Goal: Find contact information: Find contact information

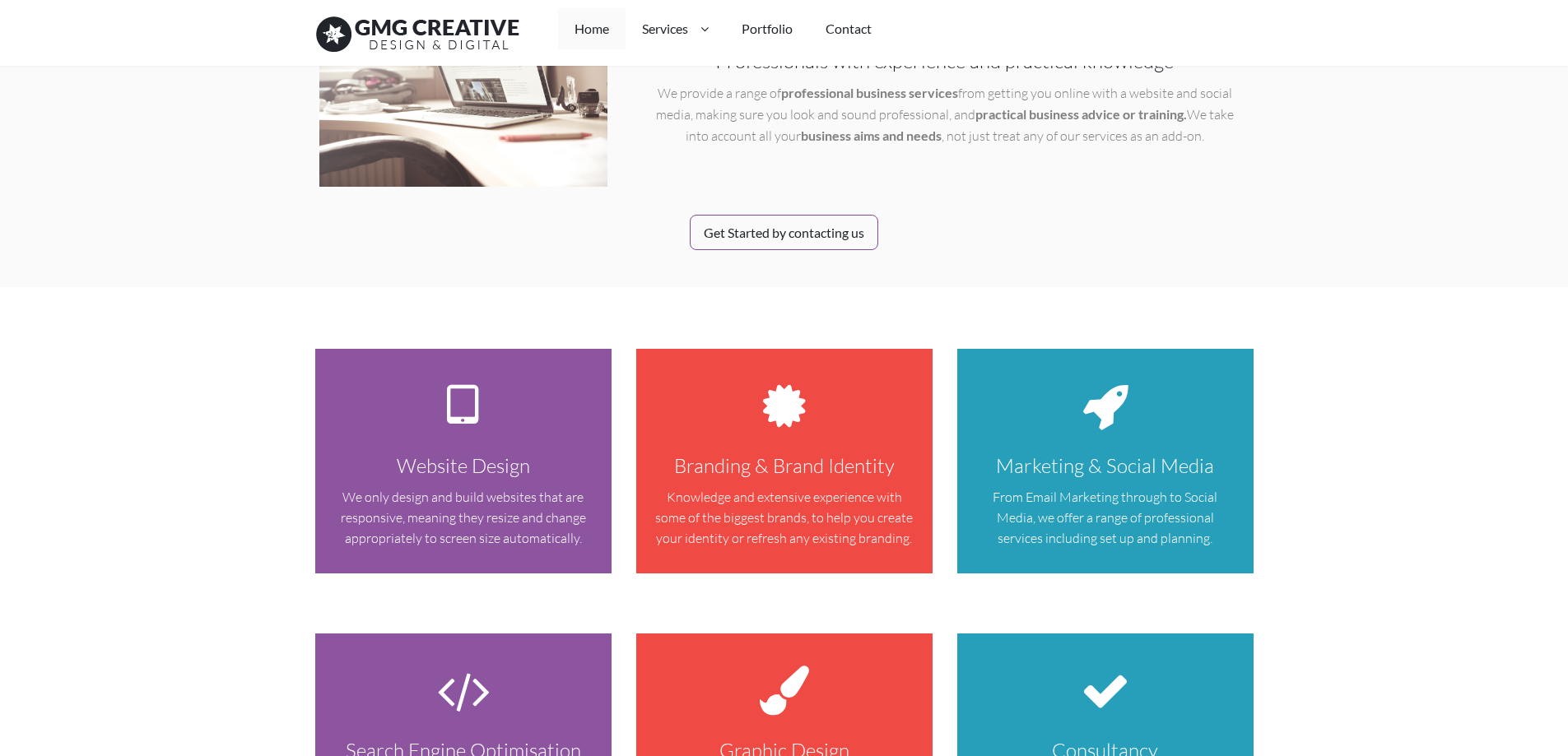
scroll to position [905, 0]
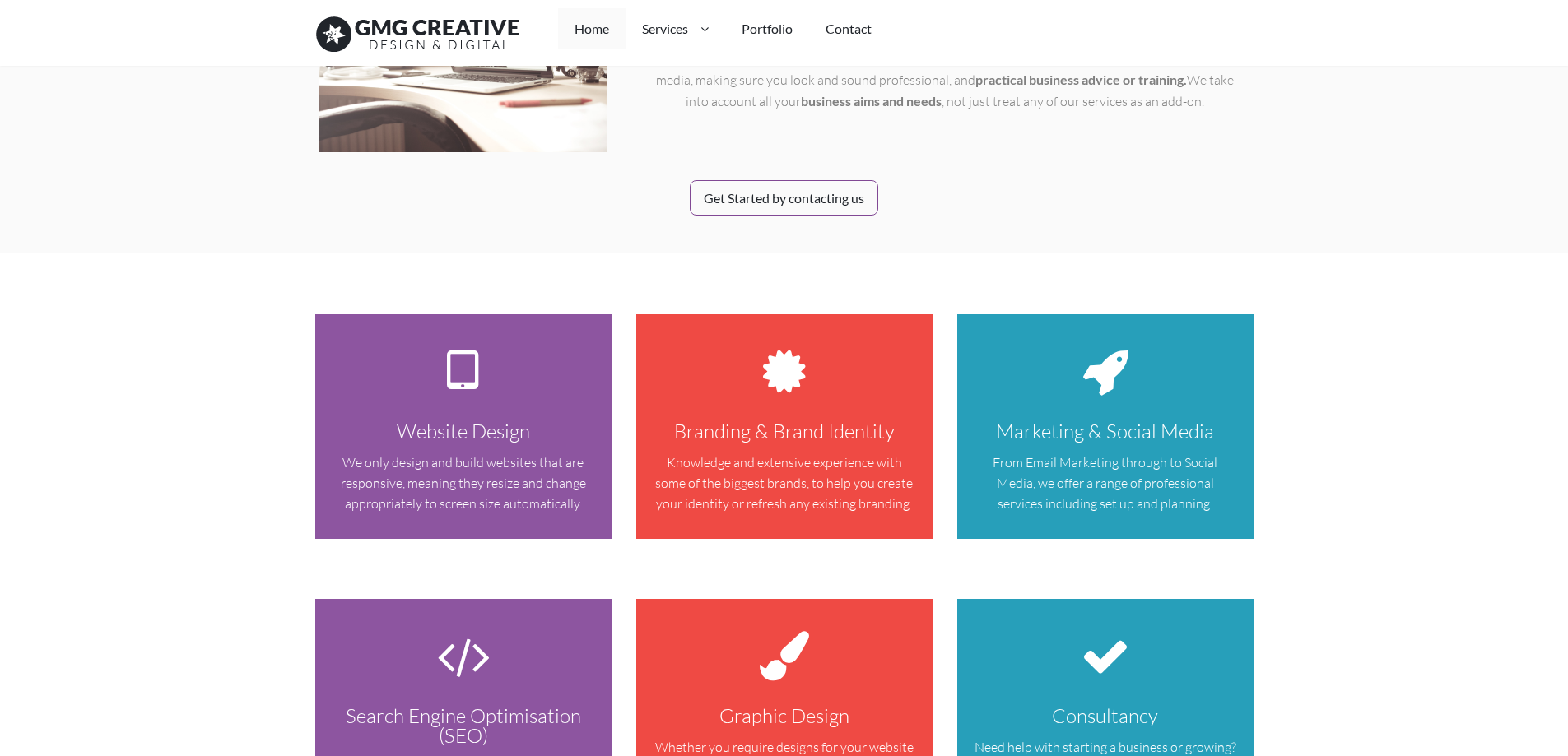
click at [1113, 331] on icon at bounding box center [1105, 372] width 263 height 82
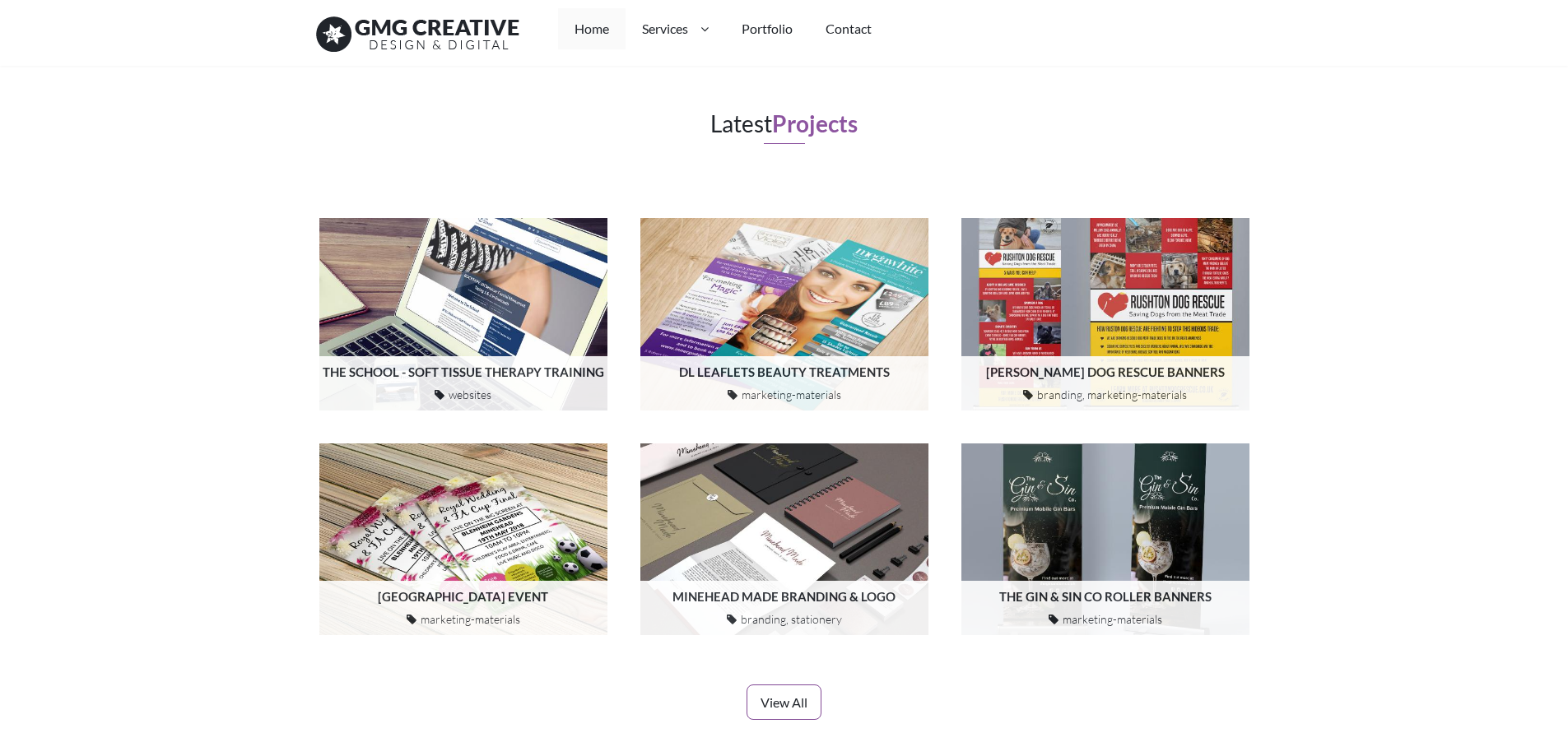
scroll to position [1809, 0]
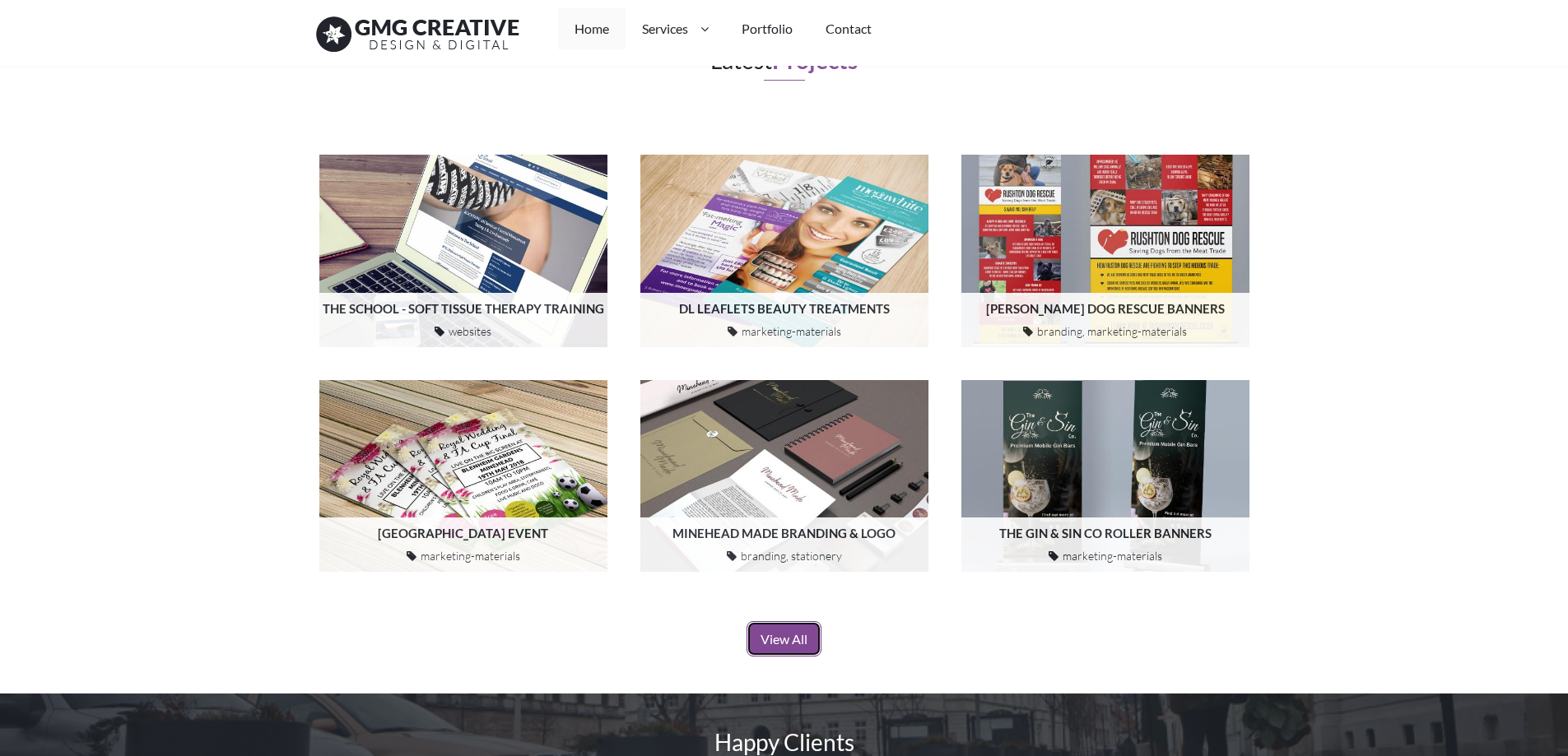
click at [785, 621] on link "View All" at bounding box center [784, 639] width 75 height 36
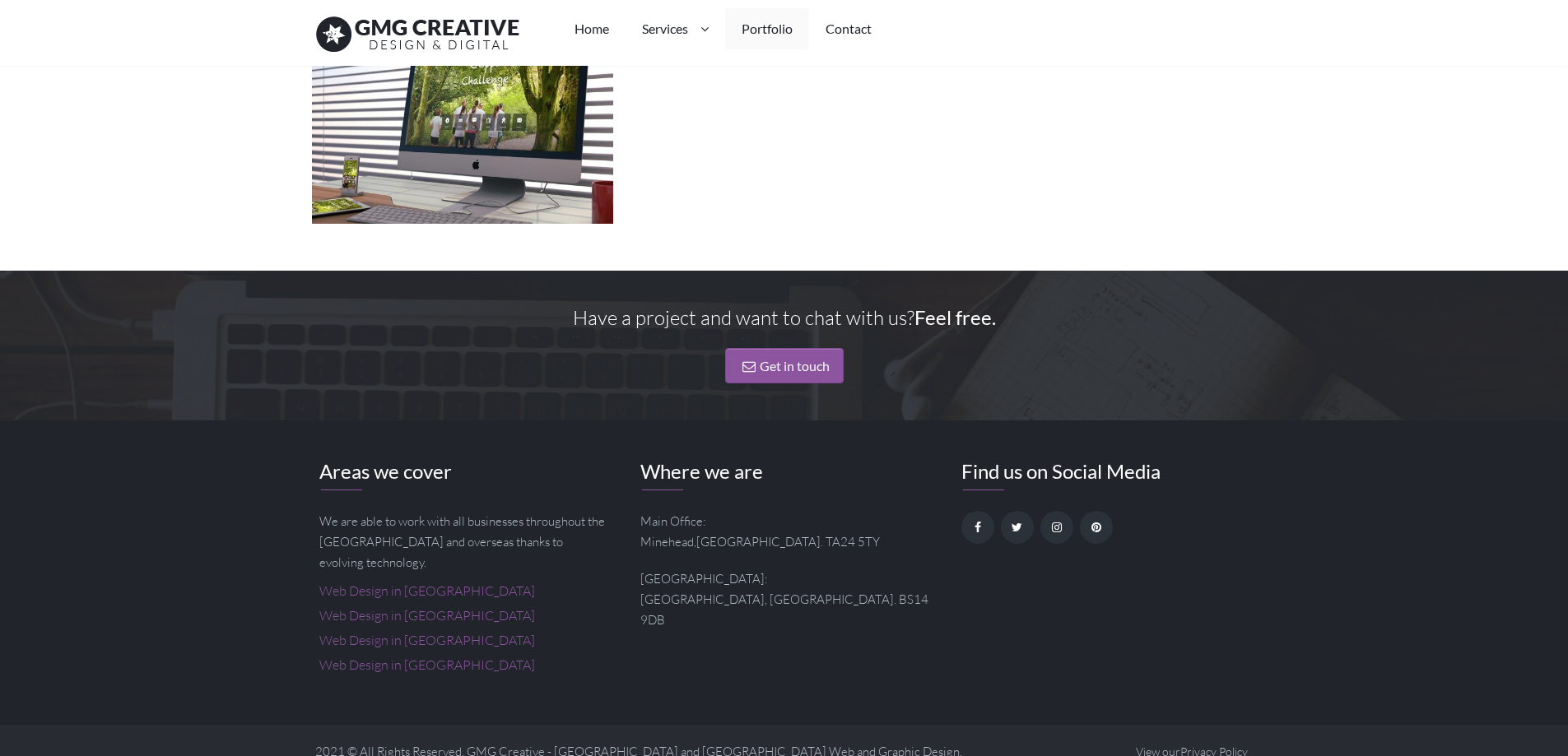
scroll to position [2224, 0]
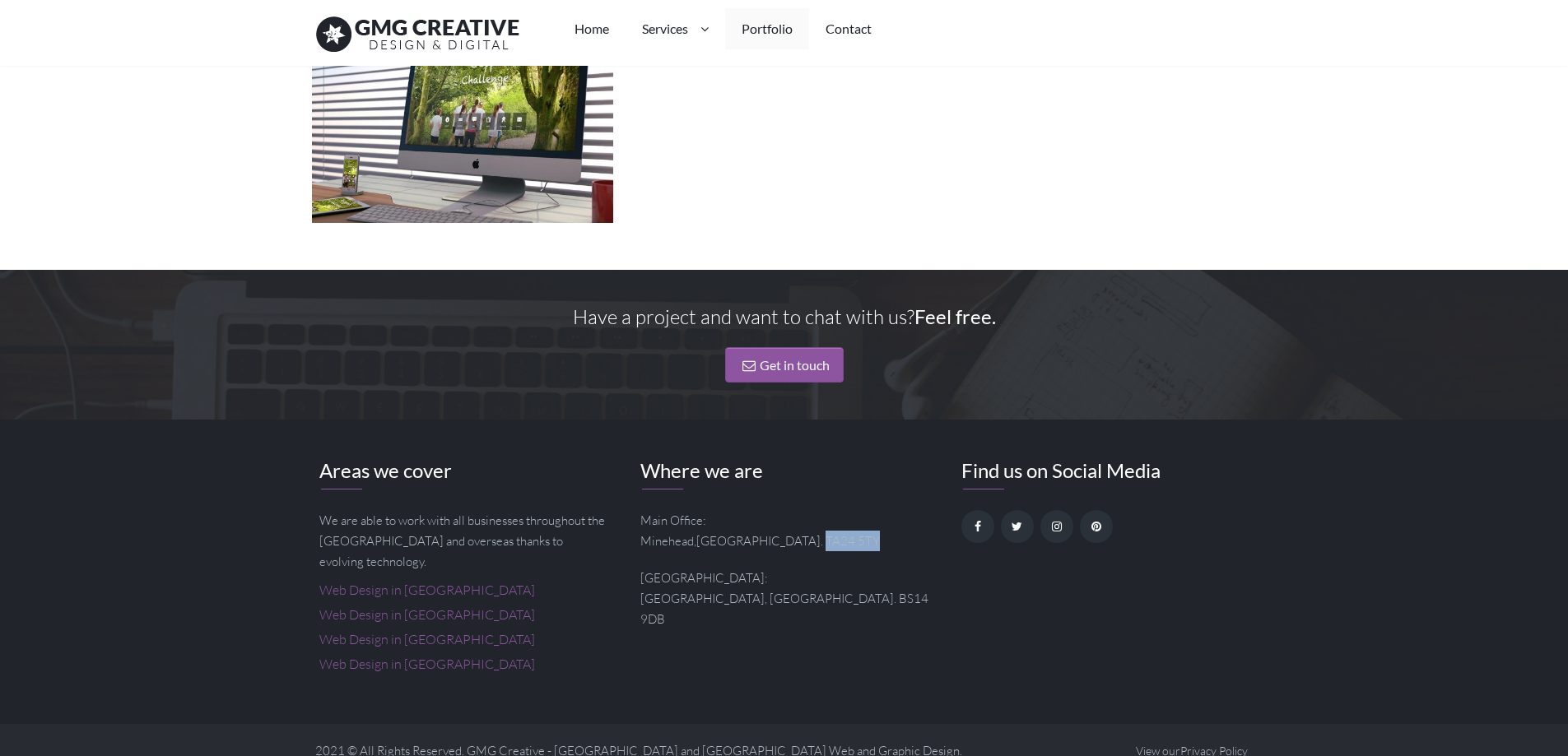
drag, startPoint x: 754, startPoint y: 541, endPoint x: 805, endPoint y: 540, distance: 51.0
click at [805, 540] on p "Main Office: [GEOGRAPHIC_DATA] , [GEOGRAPHIC_DATA] . TA24 5TY" at bounding box center [784, 530] width 288 height 41
copy p "TA24 5TY"
